Goal: Task Accomplishment & Management: Complete application form

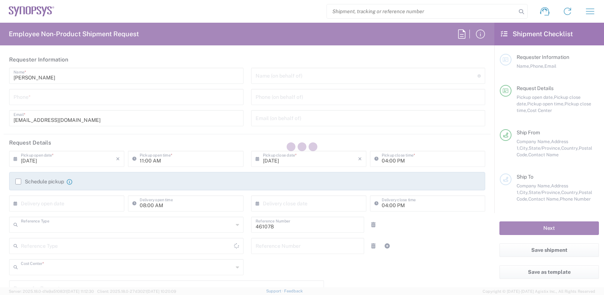
type input "Department"
type input "US01, SDG, Sol, AE 461078"
type input "[US_STATE]"
type input "[GEOGRAPHIC_DATA]"
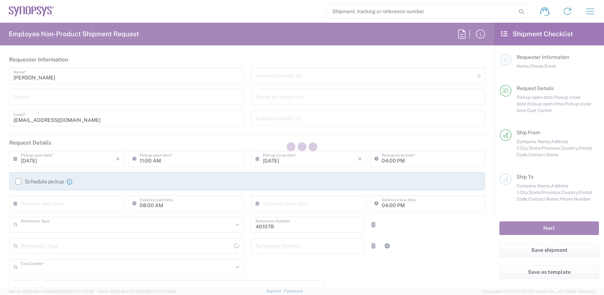
type input "Delivered at Place"
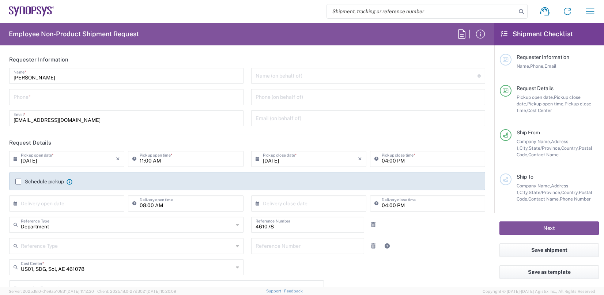
type input "Headquarters USSV"
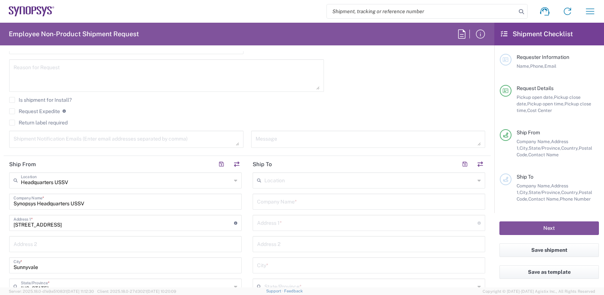
scroll to position [219, 0]
click at [291, 181] on input "text" at bounding box center [369, 181] width 211 height 13
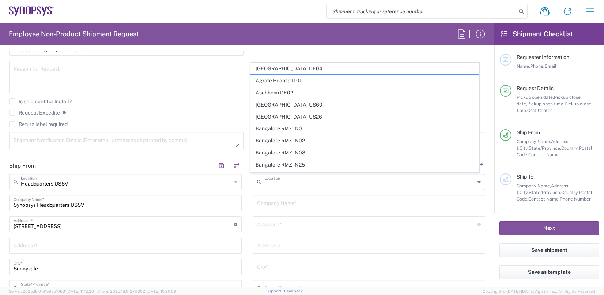
click at [291, 181] on input "text" at bounding box center [369, 181] width 211 height 13
click at [318, 204] on input "text" at bounding box center [369, 202] width 224 height 13
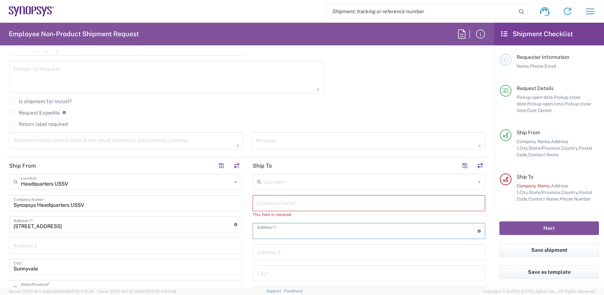
click at [276, 226] on input "text" at bounding box center [367, 230] width 220 height 13
drag, startPoint x: 286, startPoint y: 232, endPoint x: 251, endPoint y: 231, distance: 35.1
click at [253, 231] on div "4470- Address 1 * For cross streets use street names with '&' or 'and' in betwe…" at bounding box center [369, 231] width 232 height 16
paste input "605 [PERSON_NAME], [GEOGRAPHIC_DATA]."
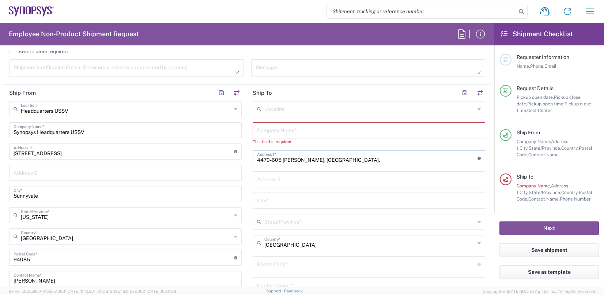
scroll to position [292, 0]
type input "4470-605 [PERSON_NAME], [GEOGRAPHIC_DATA]."
click at [311, 110] on input "text" at bounding box center [369, 108] width 211 height 13
type input "s"
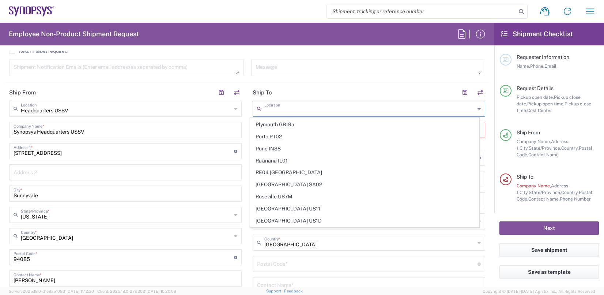
scroll to position [1389, 0]
click at [277, 167] on span "Porto PT02" at bounding box center [364, 172] width 228 height 11
type input "Porto PT02"
type input "SNPS, [GEOGRAPHIC_DATA] Unipessoal, Lda."
type input "[STREET_ADDRESS][PERSON_NAME]"
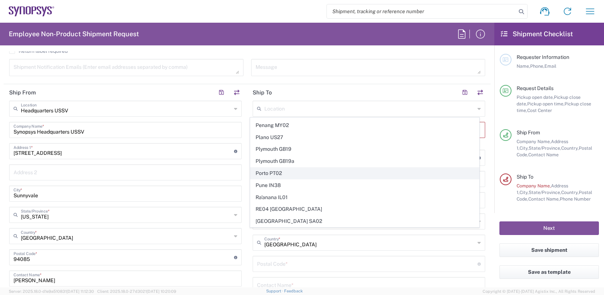
type input "Edificio das Technologias 3rd Floor"
type input "[PERSON_NAME]"
type input "[GEOGRAPHIC_DATA]"
type input "4470-605"
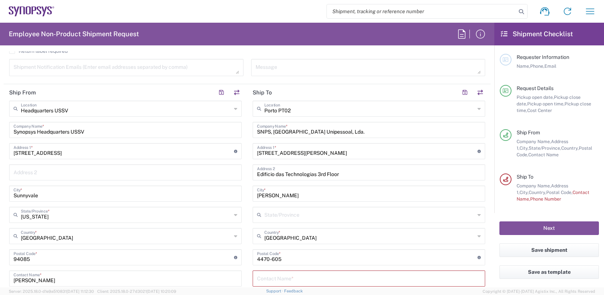
scroll to position [366, 0]
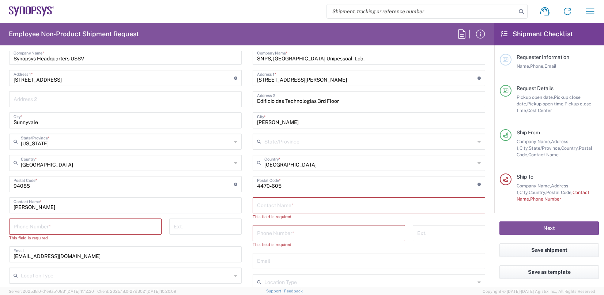
click at [280, 203] on input "text" at bounding box center [369, 204] width 224 height 13
paste input "ATTN: [PERSON_NAME]"
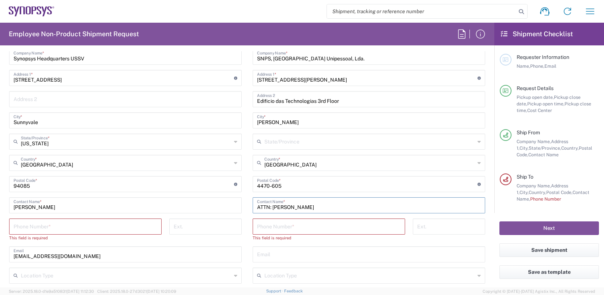
type input "ATTN: [PERSON_NAME]"
click at [278, 228] on input "tel" at bounding box center [329, 225] width 144 height 13
paste input "351-220-415-900."
click at [314, 268] on input "text" at bounding box center [369, 274] width 211 height 13
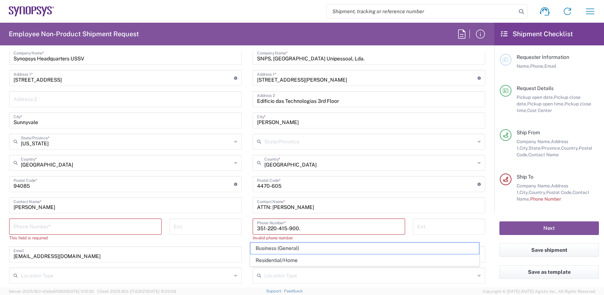
click at [303, 230] on input "351-220-415-900." at bounding box center [329, 225] width 144 height 13
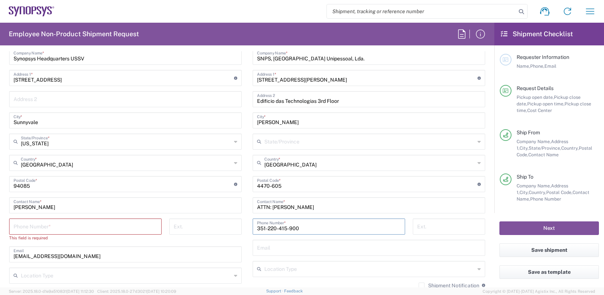
type input "351-220-415-900"
click at [340, 257] on div "Porto PT02 Location [GEOGRAPHIC_DATA] PT02 [GEOGRAPHIC_DATA] DE04 Agrate Brianz…" at bounding box center [369, 180] width 232 height 307
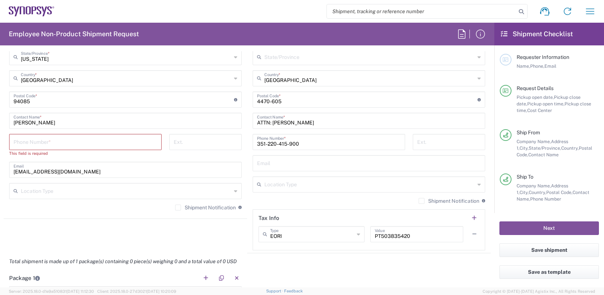
scroll to position [439, 0]
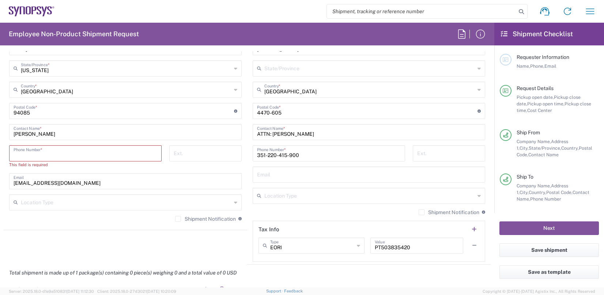
click at [45, 151] on input "tel" at bounding box center [86, 152] width 144 height 13
type input "4088909100"
type input "[EMAIL_ADDRESS][DOMAIN_NAME]"
type input "[US_STATE]"
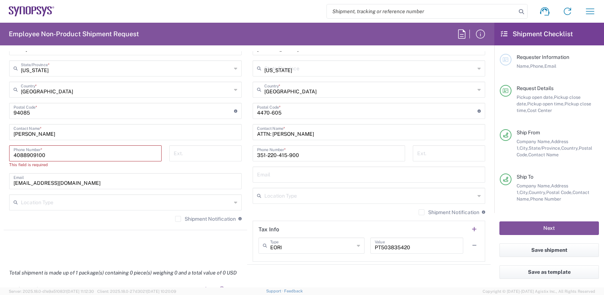
type input "[EMAIL_ADDRESS][DOMAIN_NAME]"
type input "[PERSON_NAME]"
click at [0, 0] on span "Business (General)" at bounding box center [0, 0] width 0 height 0
type input "Business (General)"
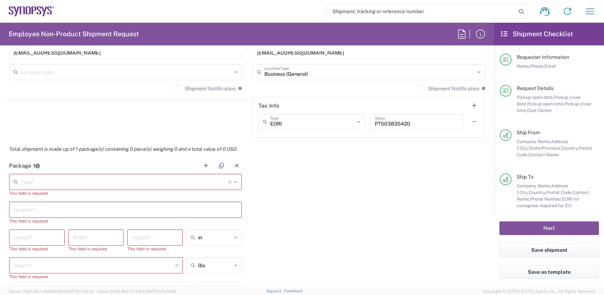
scroll to position [572, 0]
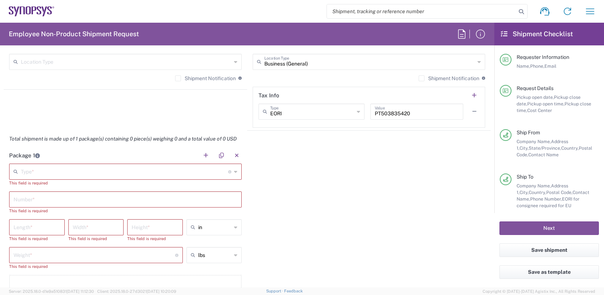
click at [234, 171] on icon at bounding box center [235, 172] width 3 height 12
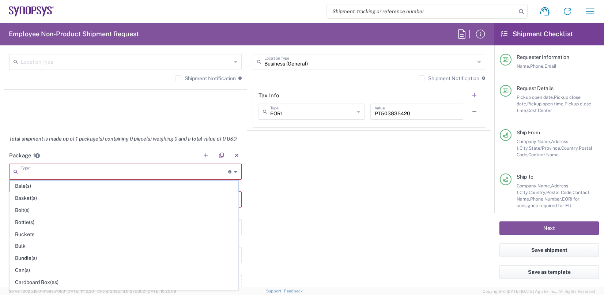
click at [234, 171] on icon at bounding box center [235, 172] width 3 height 12
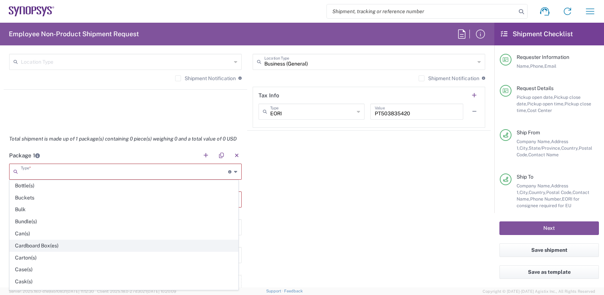
click at [53, 242] on span "Cardboard Box(es)" at bounding box center [124, 245] width 228 height 11
type input "Cardboard Box(es)"
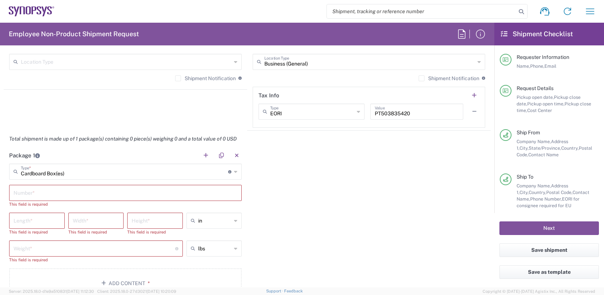
click at [51, 192] on input "text" at bounding box center [126, 192] width 224 height 13
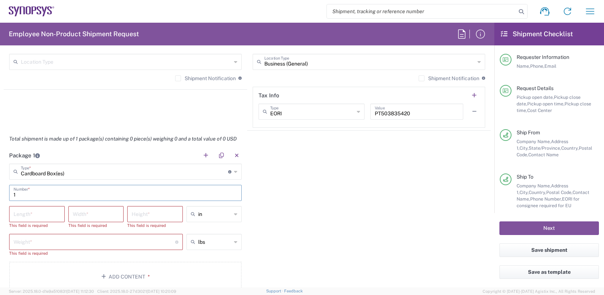
type input "1"
click at [41, 213] on input "number" at bounding box center [37, 213] width 47 height 13
click at [167, 211] on input "number" at bounding box center [155, 213] width 47 height 13
type input "1"
type input "6"
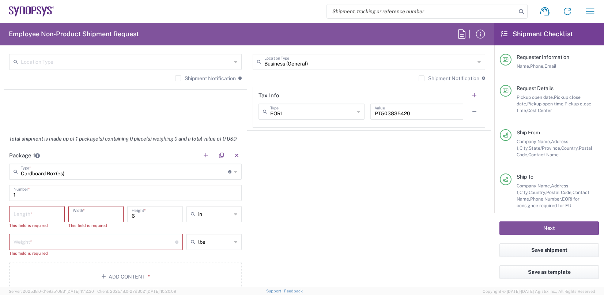
click at [95, 211] on input "number" at bounding box center [96, 213] width 47 height 13
type input "12"
click at [50, 212] on input "number" at bounding box center [37, 213] width 47 height 13
type input "12"
drag, startPoint x: 98, startPoint y: 213, endPoint x: 61, endPoint y: 215, distance: 36.6
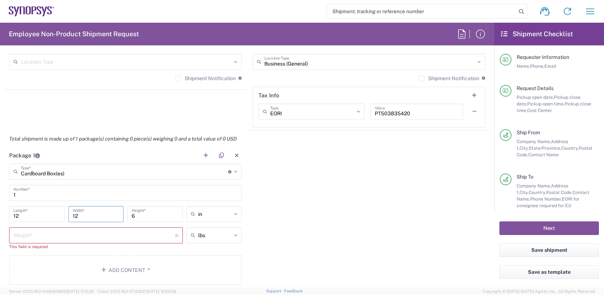
click at [61, 215] on div "12 Length * 12 Width * 6 Height * in in cm ft" at bounding box center [125, 216] width 236 height 21
type input "10"
click at [383, 235] on div "Package 1 Cardboard Box(es) Type * Material used to package goods Bale(s) Baske…" at bounding box center [247, 218] width 487 height 143
click at [112, 236] on input "number" at bounding box center [95, 234] width 162 height 13
type input "1"
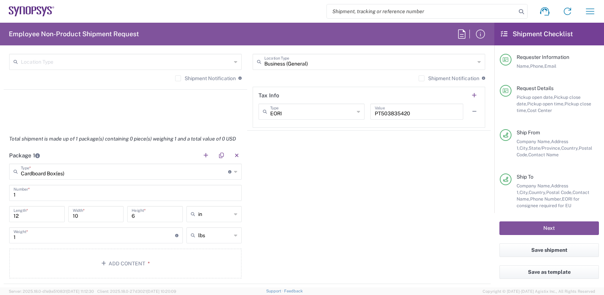
click at [327, 198] on div "Package 1 Cardboard Box(es) Type * Material used to package goods Bale(s) Baske…" at bounding box center [247, 215] width 487 height 137
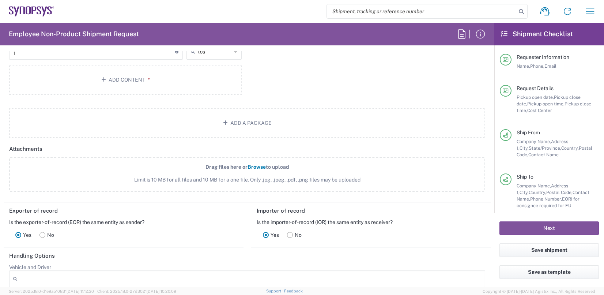
scroll to position [683, 0]
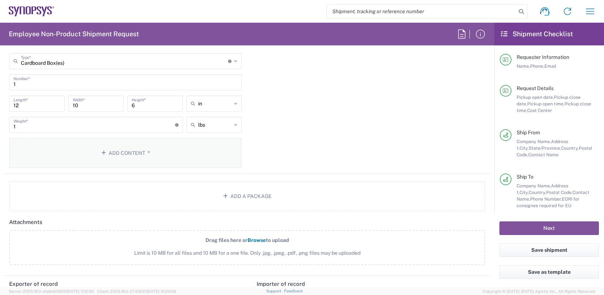
click at [114, 154] on button "Add Content *" at bounding box center [125, 153] width 232 height 30
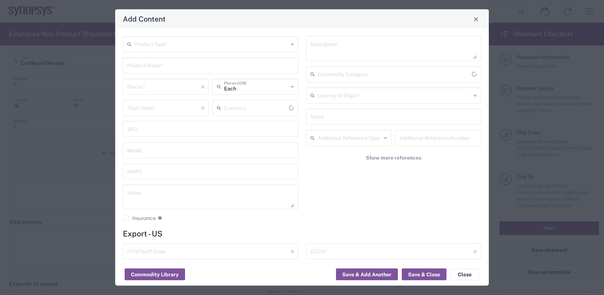
type input "US Dollar"
click at [192, 42] on input "text" at bounding box center [212, 43] width 154 height 13
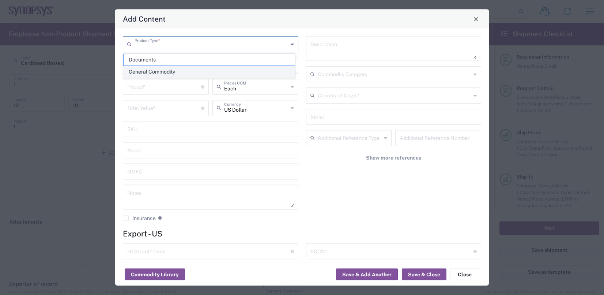
click at [179, 70] on span "General Commodity" at bounding box center [209, 71] width 171 height 11
type input "General Commodity"
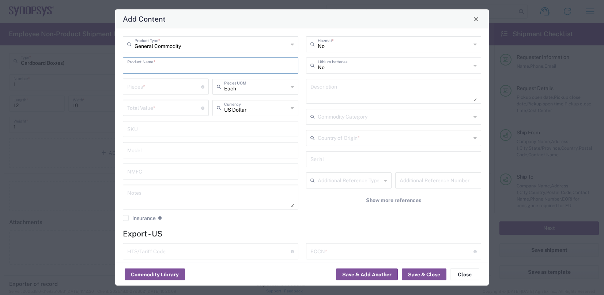
click at [190, 65] on input "text" at bounding box center [210, 64] width 167 height 13
type input "UFS Device Board"
click at [178, 86] on input "number" at bounding box center [164, 86] width 74 height 13
type input "100"
click at [156, 107] on input "number" at bounding box center [164, 107] width 74 height 13
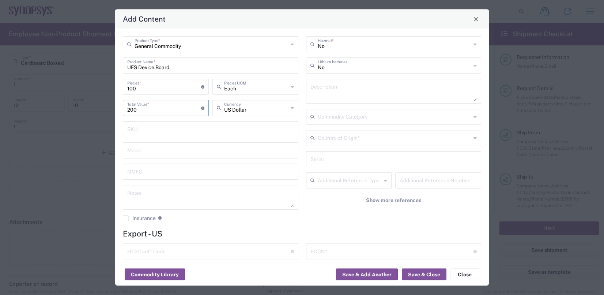
type input "200"
click at [221, 229] on h4 "Export - US" at bounding box center [302, 233] width 358 height 9
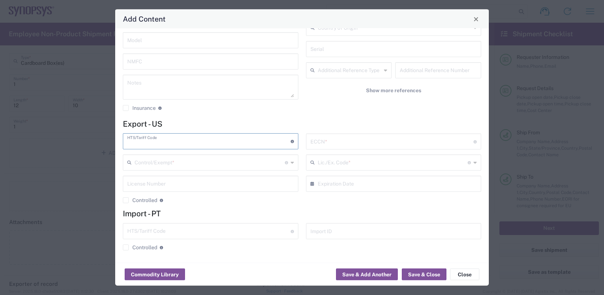
click at [270, 139] on input "text" at bounding box center [208, 141] width 163 height 13
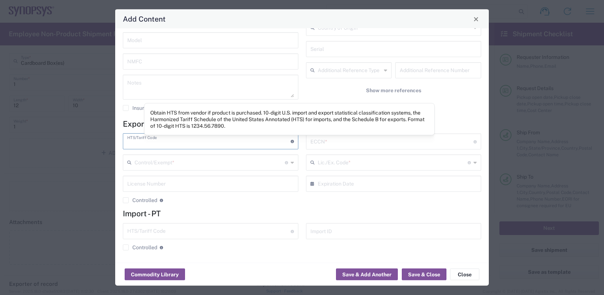
click at [362, 140] on input "text" at bounding box center [391, 141] width 163 height 13
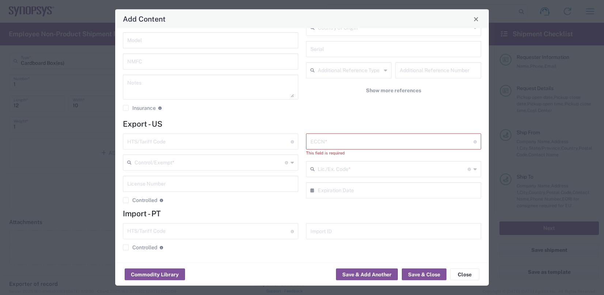
click at [224, 101] on div "General Commodity Product Type * UFS Device Board Product Name * 100 Pieces * N…" at bounding box center [210, 22] width 183 height 190
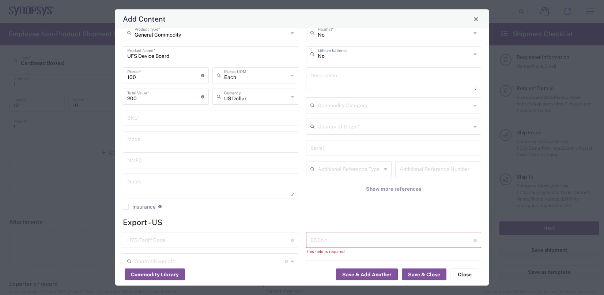
scroll to position [0, 0]
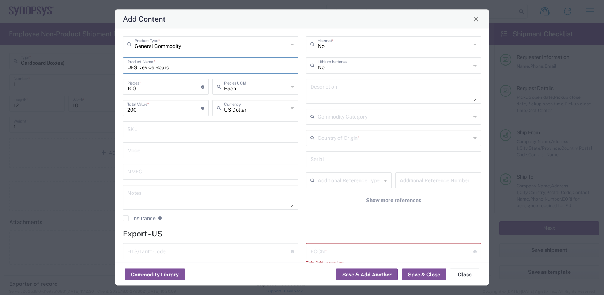
drag, startPoint x: 174, startPoint y: 68, endPoint x: 132, endPoint y: 68, distance: 41.3
click at [132, 68] on input "UFS Device Board" at bounding box center [210, 64] width 167 height 13
click at [186, 63] on input "UFS Device Board" at bounding box center [210, 64] width 167 height 13
click at [184, 67] on input "UFS Device Board" at bounding box center [210, 64] width 167 height 13
paste input "PCB (Printed Circuit Board)"
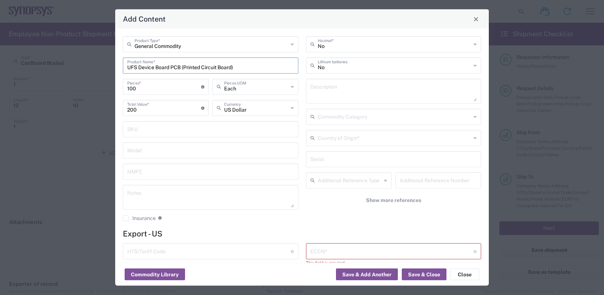
click at [184, 66] on input "UFS Device Board PCB (Printed Circuit Board)" at bounding box center [210, 64] width 167 height 13
drag, startPoint x: 244, startPoint y: 69, endPoint x: 171, endPoint y: 67, distance: 73.1
click at [171, 67] on input "UFS Device Board PCB (Printed Circuit Board)" at bounding box center [210, 64] width 167 height 13
click at [156, 66] on input "UFS Device Board PCB (Printed Circuit Board)" at bounding box center [210, 64] width 167 height 13
drag, startPoint x: 171, startPoint y: 67, endPoint x: 262, endPoint y: 73, distance: 91.7
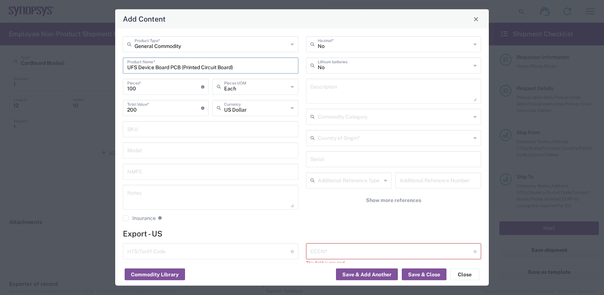
click at [262, 73] on div "General Commodity Product Type * UFS Device Board PCB (Printed Circuit Board) P…" at bounding box center [210, 131] width 183 height 190
type input "UFS Device Board PCB (Printed Circuit Board)"
click at [345, 96] on textarea at bounding box center [393, 91] width 167 height 20
paste textarea "PCB (Printed Circuit Board)"
click at [473, 116] on icon at bounding box center [474, 117] width 3 height 12
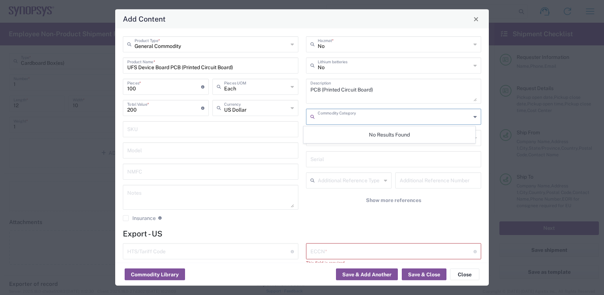
click at [473, 116] on icon at bounding box center [474, 117] width 3 height 12
click at [334, 211] on div "No Hazmat * No Lithium batteries PCB (Printed Circuit Board) Description Commod…" at bounding box center [393, 131] width 183 height 190
click at [391, 90] on textarea "PCB (Printed Circuit Board)" at bounding box center [393, 91] width 167 height 20
click at [409, 100] on textarea "PCB (Printed Circuit Board) sample" at bounding box center [393, 91] width 167 height 20
type textarea "PCB (Printed Circuit Board) sample"
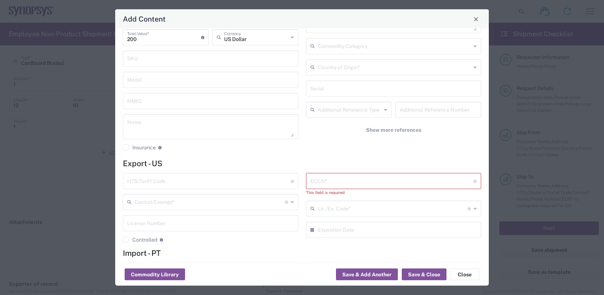
scroll to position [110, 0]
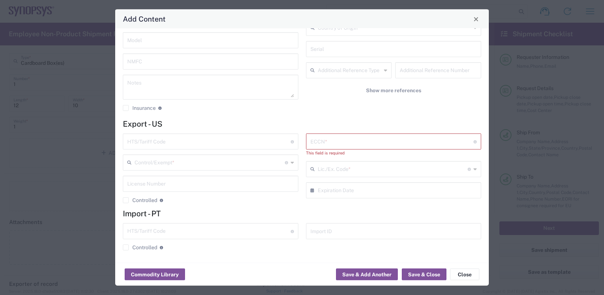
click at [205, 140] on input "text" at bounding box center [208, 141] width 163 height 13
click at [263, 145] on input "text" at bounding box center [208, 141] width 163 height 13
click at [203, 141] on input "text" at bounding box center [208, 141] width 163 height 13
click at [345, 137] on input "text" at bounding box center [391, 141] width 163 height 13
click at [174, 143] on input "8473.30.2000" at bounding box center [208, 141] width 163 height 13
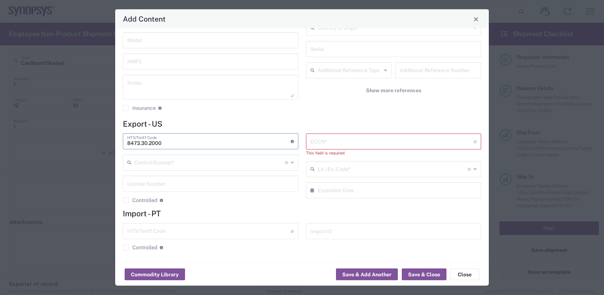
drag, startPoint x: 173, startPoint y: 143, endPoint x: 120, endPoint y: 143, distance: 52.6
click at [120, 143] on div "8473.30.2000 HTS/Tariff Code Obtain HTS from vendor if product is purchased. 10…" at bounding box center [210, 170] width 183 height 75
paste input "0002"
type input "8473.30.0002"
click at [341, 141] on input "text" at bounding box center [391, 141] width 163 height 13
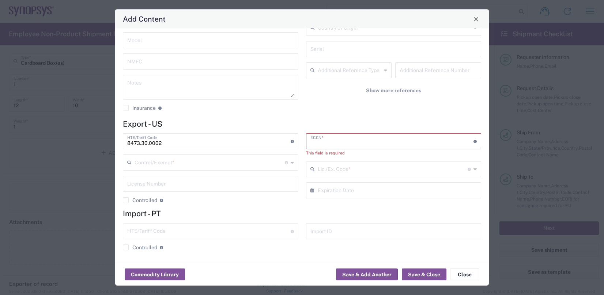
click at [348, 143] on input "text" at bounding box center [391, 141] width 163 height 13
paste input "060 -- 3A991/NLR"
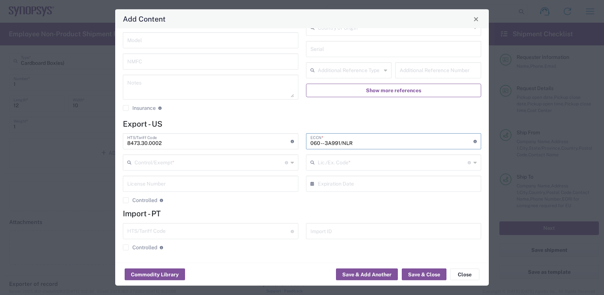
type input "060 -- 3A991/NLR"
drag, startPoint x: 319, startPoint y: 96, endPoint x: 364, endPoint y: 170, distance: 86.6
click at [320, 97] on div "No Hazmat * No Lithium batteries PCB (Printed Circuit Board) sample Description…" at bounding box center [393, 22] width 183 height 190
click at [355, 162] on input "text" at bounding box center [393, 162] width 150 height 13
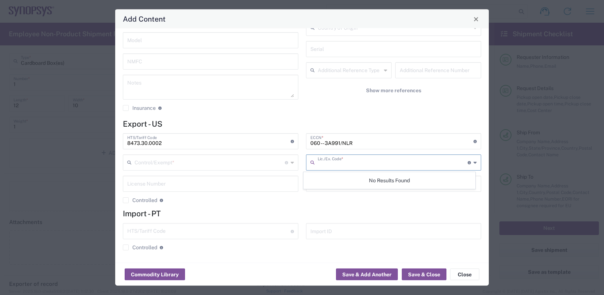
click at [394, 207] on div "060 -- 3A991/NLR ECCN * Obtain ECCN from vendor if product is purchased. Export…" at bounding box center [393, 170] width 183 height 75
click at [348, 162] on input "text" at bounding box center [393, 162] width 150 height 13
click at [473, 164] on icon at bounding box center [474, 163] width 3 height 12
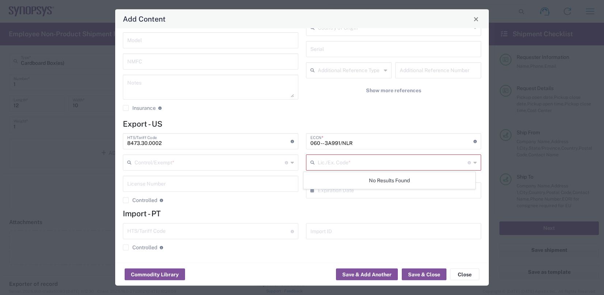
click at [291, 160] on icon at bounding box center [292, 163] width 3 height 12
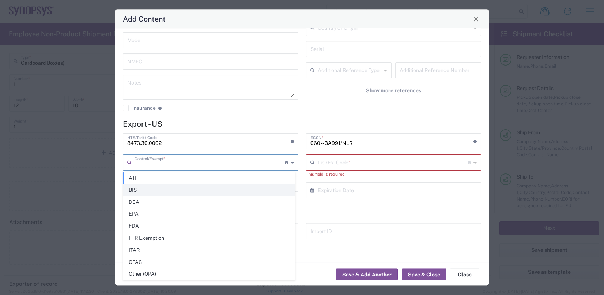
click at [131, 189] on span "BIS" at bounding box center [209, 189] width 171 height 11
type input "BIS"
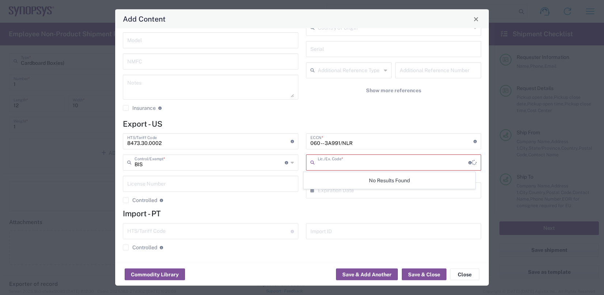
click at [360, 165] on input "text" at bounding box center [393, 162] width 151 height 13
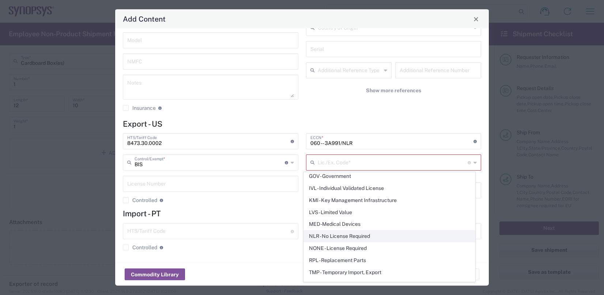
click at [367, 231] on span "NLR - No License Required" at bounding box center [389, 235] width 171 height 11
type input "NLR - No License Required"
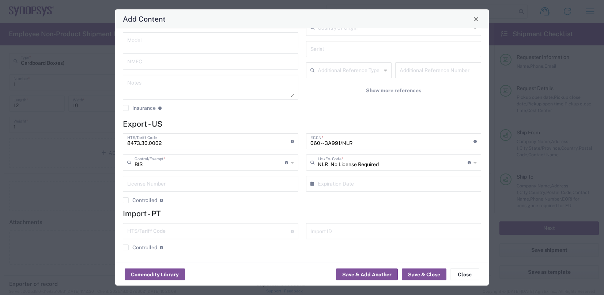
click at [193, 231] on input "text" at bounding box center [208, 230] width 163 height 13
click at [242, 184] on input "text" at bounding box center [210, 183] width 167 height 13
click at [346, 209] on h4 "Import - PT" at bounding box center [302, 213] width 358 height 9
click at [421, 273] on button "Save & Close" at bounding box center [424, 274] width 45 height 12
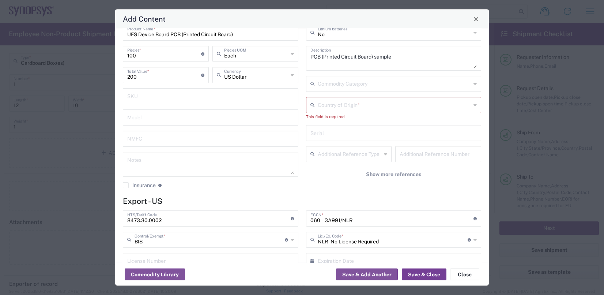
scroll to position [0, 0]
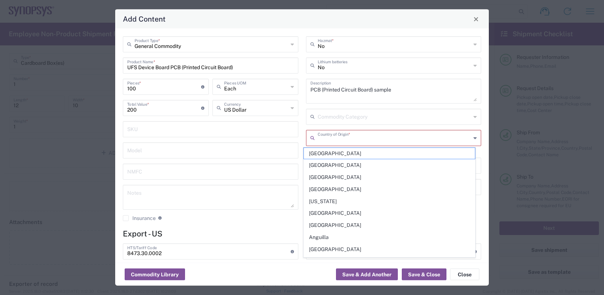
click at [368, 132] on input "text" at bounding box center [395, 137] width 154 height 13
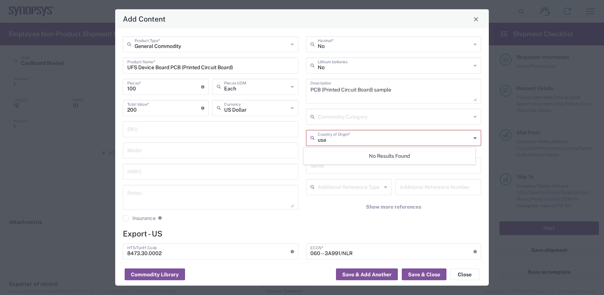
click at [418, 140] on input "usa" at bounding box center [395, 137] width 154 height 13
type input "usa"
click at [468, 136] on div "usa Country of Origin *" at bounding box center [393, 138] width 175 height 16
click at [473, 136] on icon at bounding box center [474, 138] width 3 height 12
click at [378, 136] on input "usa" at bounding box center [395, 137] width 154 height 13
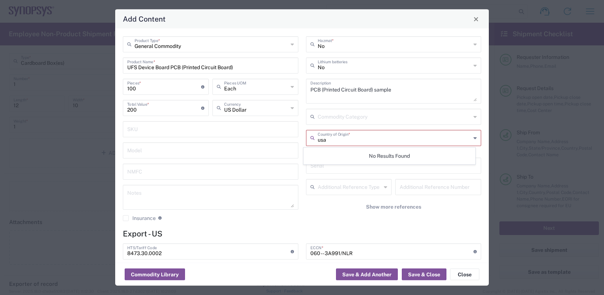
drag, startPoint x: 351, startPoint y: 137, endPoint x: 305, endPoint y: 143, distance: 47.2
click at [306, 143] on div "usa Country of Origin *" at bounding box center [393, 138] width 175 height 16
click at [378, 227] on div "General Commodity Product Type * UFS Device Board PCB (Printed Circuit Board) P…" at bounding box center [302, 146] width 374 height 234
click at [339, 140] on input "text" at bounding box center [395, 137] width 154 height 13
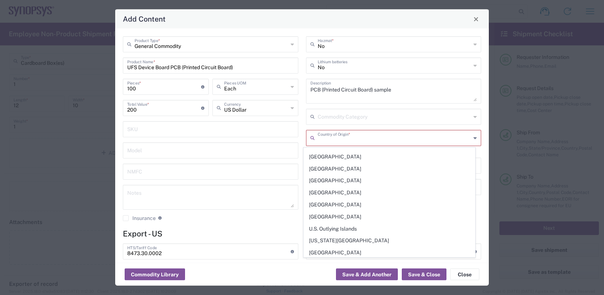
scroll to position [2706, 0]
click at [334, 283] on span "[GEOGRAPHIC_DATA]" at bounding box center [389, 288] width 171 height 11
type input "[GEOGRAPHIC_DATA]"
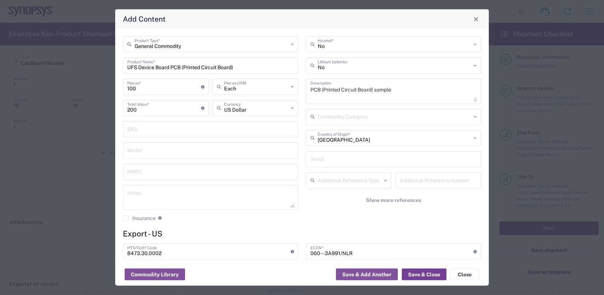
click at [418, 273] on button "Save & Close" at bounding box center [424, 274] width 45 height 12
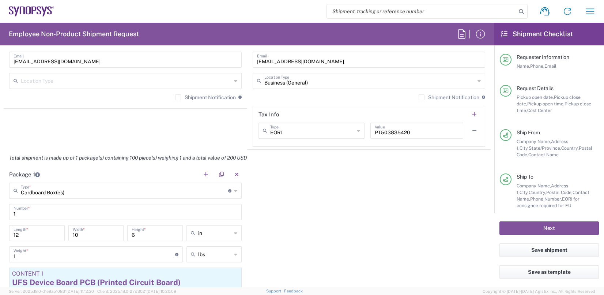
scroll to position [585, 0]
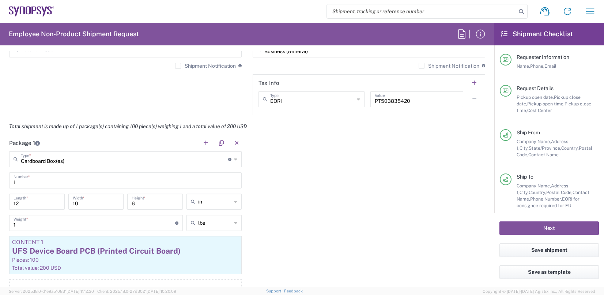
click at [265, 165] on div "Package 1 Cardboard Box(es) Type * Material used to package goods Bale(s) Baske…" at bounding box center [247, 225] width 487 height 180
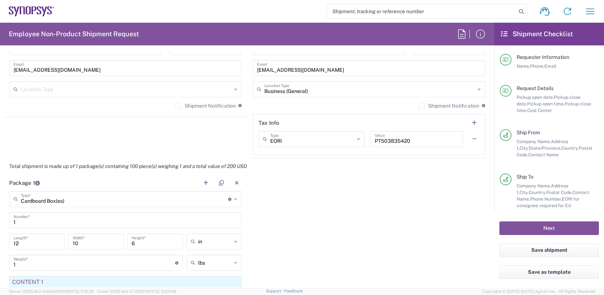
scroll to position [548, 0]
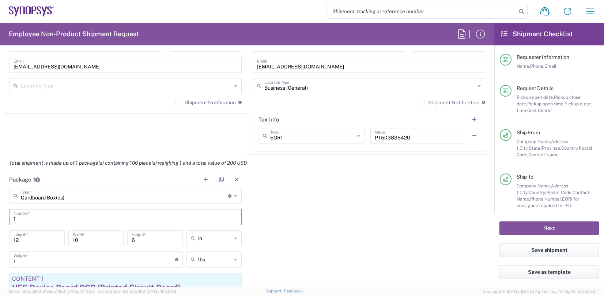
click at [30, 216] on input "1" at bounding box center [126, 216] width 224 height 13
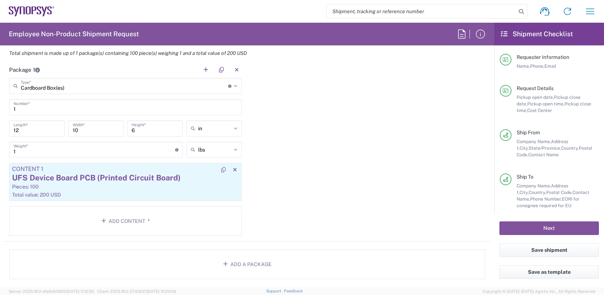
click at [68, 176] on div "UFS Device Board PCB (Printed Circuit Board)" at bounding box center [125, 177] width 227 height 11
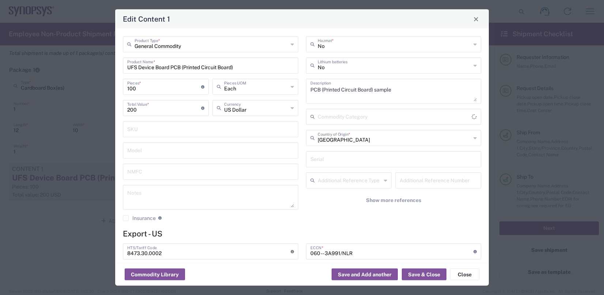
type input "BIS"
type input "NLR - No License Required"
click at [140, 87] on input "100" at bounding box center [164, 86] width 74 height 13
type input "10"
type input "20"
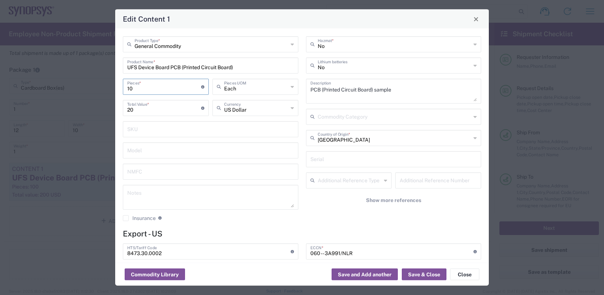
type input "1"
type input "2"
type input "1"
click at [136, 112] on input "2" at bounding box center [164, 107] width 74 height 13
click at [260, 24] on div "Edit Content 1" at bounding box center [302, 19] width 374 height 19
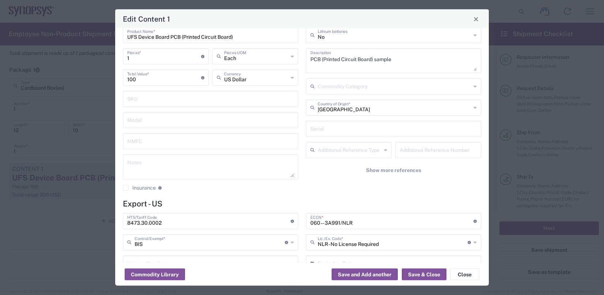
scroll to position [0, 0]
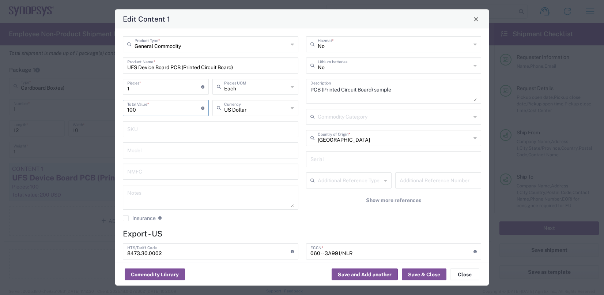
drag, startPoint x: 132, startPoint y: 111, endPoint x: 117, endPoint y: 111, distance: 15.0
click at [117, 111] on div "General Commodity Product Type * UFS Device Board PCB (Printed Circuit Board) P…" at bounding box center [302, 146] width 374 height 234
type input "200"
click at [291, 87] on icon at bounding box center [292, 87] width 3 height 12
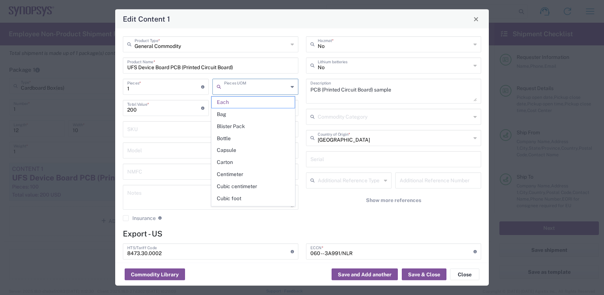
click at [291, 87] on icon at bounding box center [292, 87] width 3 height 12
click at [183, 157] on div "Model" at bounding box center [210, 150] width 175 height 16
type input "Each"
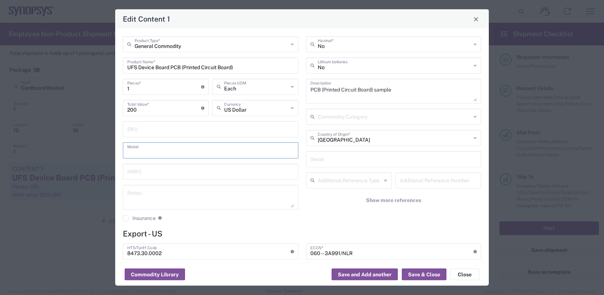
click at [146, 88] on input "1" at bounding box center [164, 86] width 74 height 13
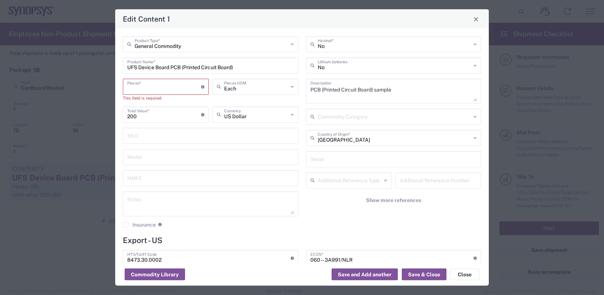
type input "2"
type input "400"
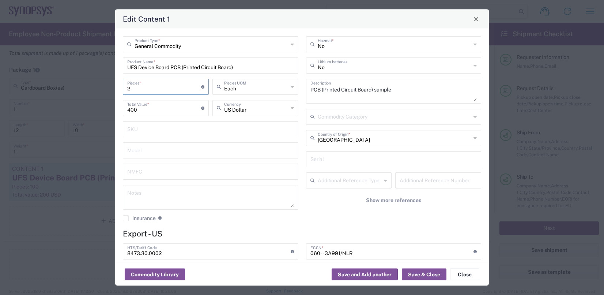
type input "2"
drag, startPoint x: 141, startPoint y: 109, endPoint x: 124, endPoint y: 113, distance: 17.9
click at [124, 113] on div "400 Total Value * Total value of all the pieces" at bounding box center [166, 108] width 86 height 16
type input "200"
click at [193, 133] on input "text" at bounding box center [210, 128] width 167 height 13
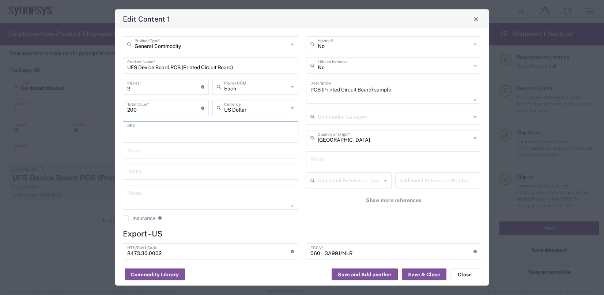
drag, startPoint x: 223, startPoint y: 159, endPoint x: 233, endPoint y: 175, distance: 19.4
click at [224, 160] on div "General Commodity Product Type * UFS Device Board PCB (Printed Circuit Board) P…" at bounding box center [210, 131] width 183 height 190
click at [429, 273] on button "Save & Close" at bounding box center [424, 274] width 45 height 12
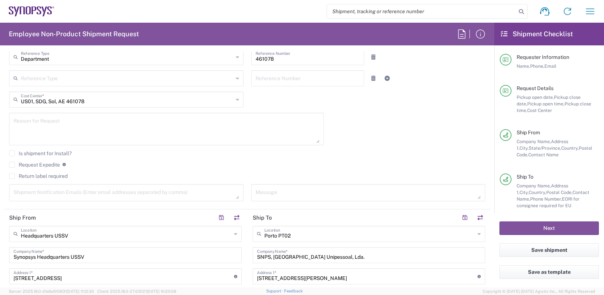
scroll to position [0, 0]
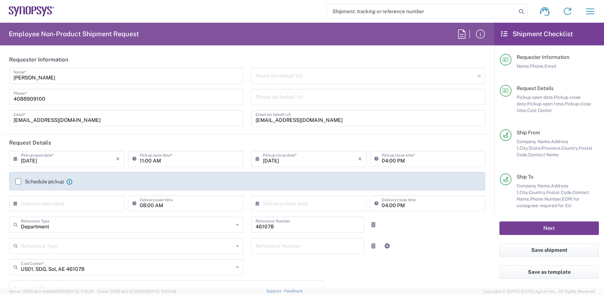
click at [562, 225] on button "Next" at bounding box center [548, 228] width 99 height 14
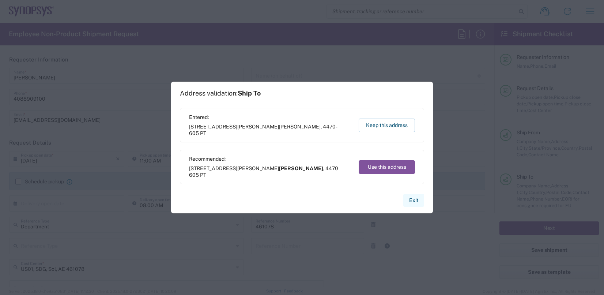
click at [413, 201] on button "Exit" at bounding box center [413, 200] width 21 height 13
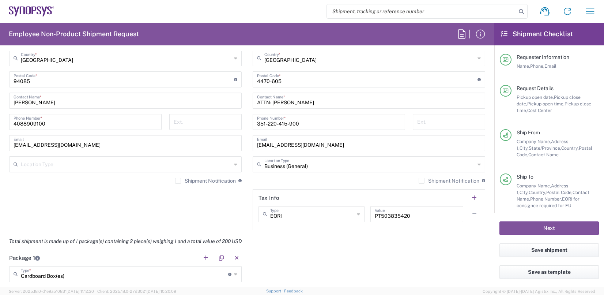
scroll to position [689, 0]
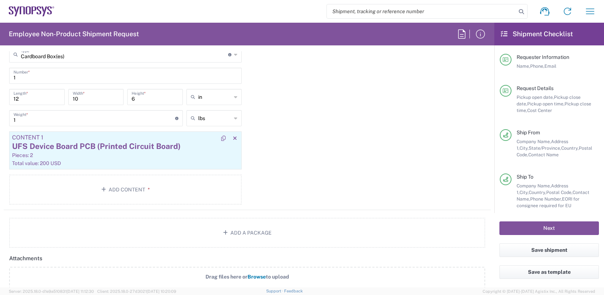
click at [75, 143] on div "UFS Device Board PCB (Printed Circuit Board)" at bounding box center [125, 146] width 227 height 11
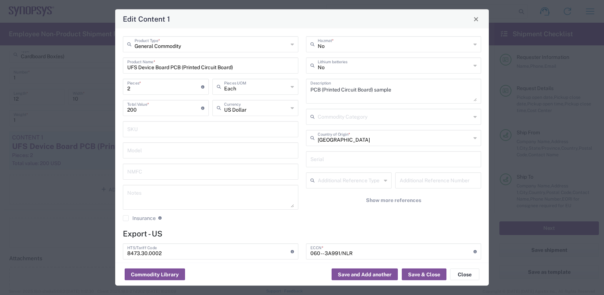
type input "BIS"
type input "NLR - No License Required"
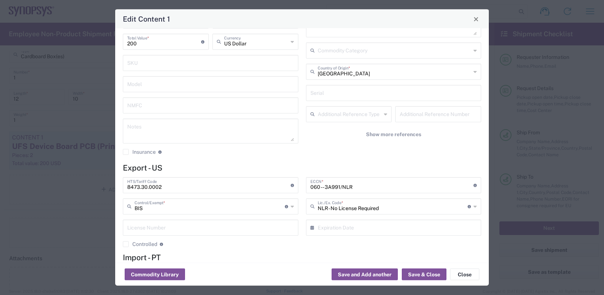
scroll to position [110, 0]
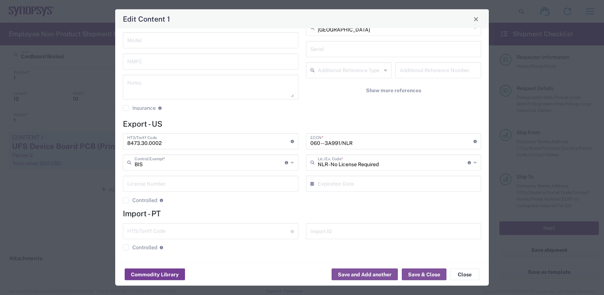
click at [147, 272] on button "Commodity Library" at bounding box center [155, 274] width 60 height 12
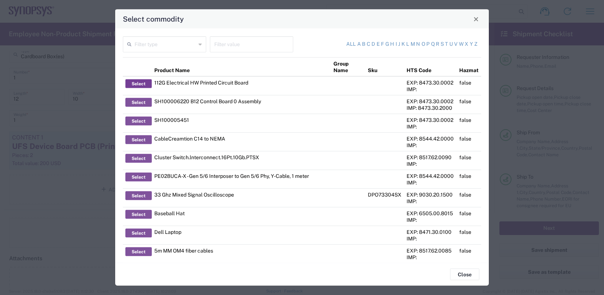
click at [141, 82] on button "Select" at bounding box center [138, 83] width 26 height 9
type input "112G Electrical HW Printed Circuit Board"
type input "24701.22"
type input "HW0949-000"
type input "SM1B-F3-TS-SS-B7-240229-035, SM1B-F3-TS-SS-B7-240618-003"
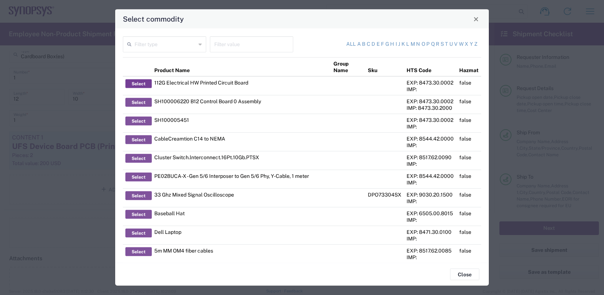
type input "5A991.b"
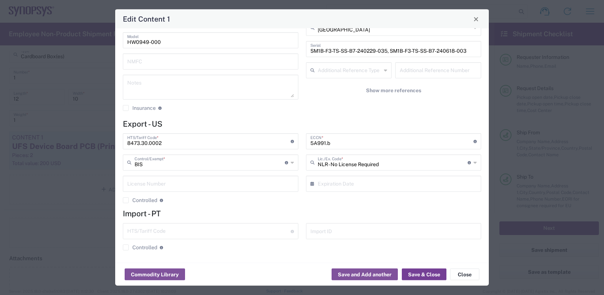
click at [413, 275] on button "Save & Close" at bounding box center [424, 274] width 45 height 12
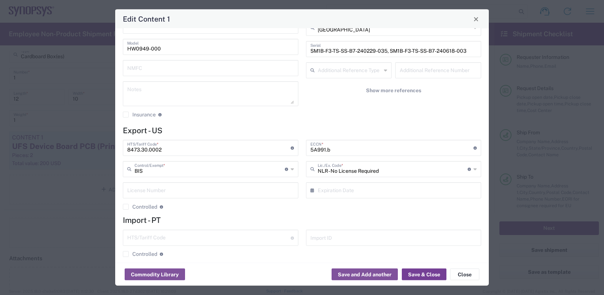
scroll to position [116, 0]
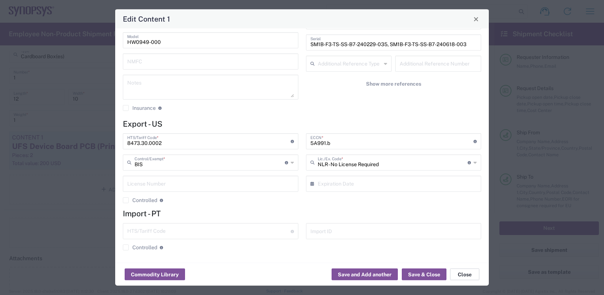
click at [462, 273] on button "Close" at bounding box center [464, 274] width 29 height 12
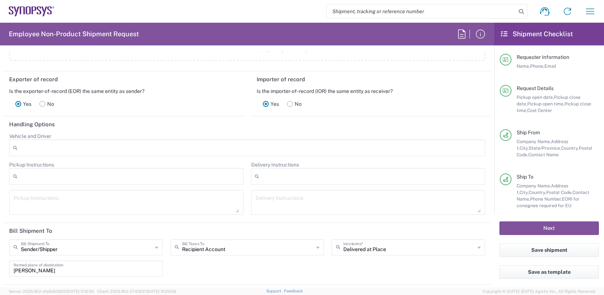
scroll to position [945, 0]
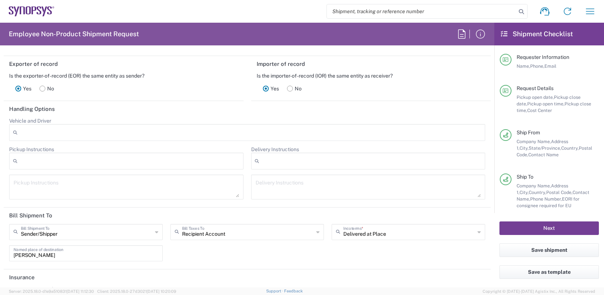
click at [558, 228] on button "Next" at bounding box center [548, 228] width 99 height 14
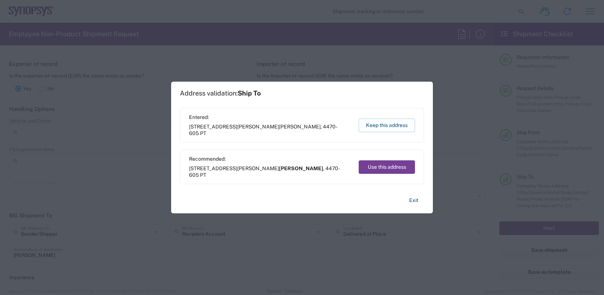
click at [382, 166] on button "Use this address" at bounding box center [387, 167] width 56 height 14
type input "[PERSON_NAME]"
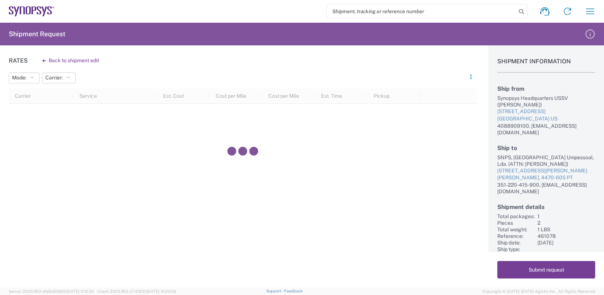
click at [548, 269] on button "Submit request" at bounding box center [546, 270] width 98 height 18
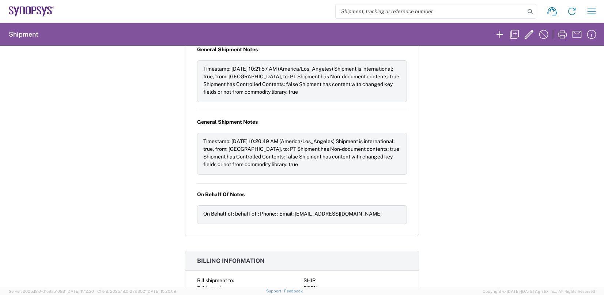
scroll to position [691, 0]
